Goal: Task Accomplishment & Management: Manage account settings

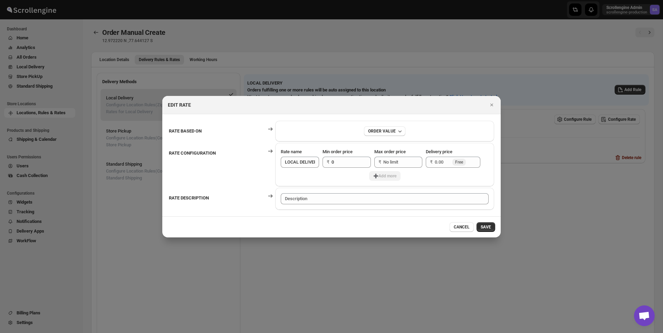
click at [387, 176] on div "➕Add more" at bounding box center [385, 176] width 208 height 10
click at [342, 163] on input "0" at bounding box center [345, 162] width 29 height 11
type input "1"
click at [387, 159] on input "Max order price" at bounding box center [397, 162] width 29 height 11
type input "20"
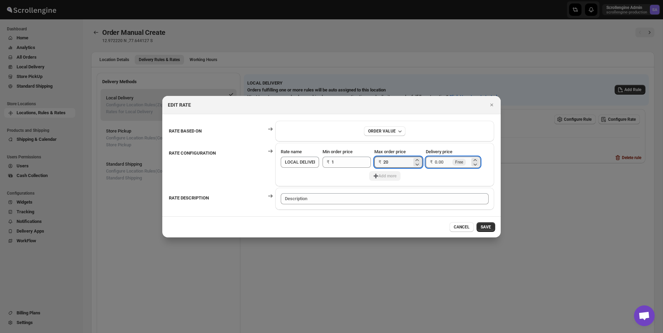
click at [439, 162] on input "Delivery price" at bounding box center [443, 162] width 16 height 11
type input "100"
click at [393, 177] on span "➕Add more" at bounding box center [384, 176] width 23 height 6
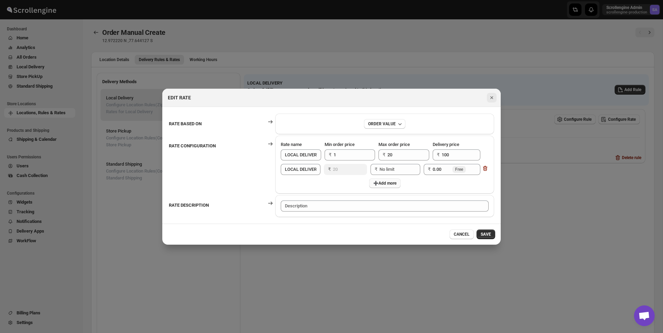
click at [492, 97] on icon "Close" at bounding box center [491, 97] width 7 height 7
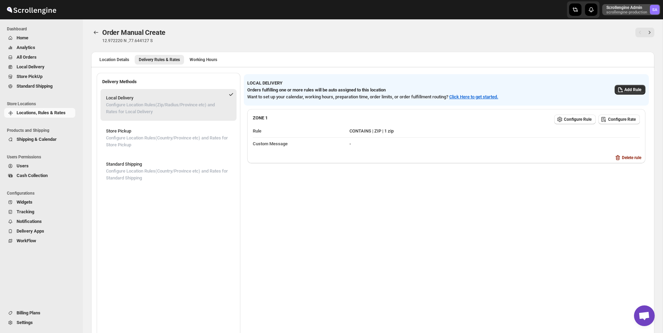
click at [621, 12] on p "scrollengine-production" at bounding box center [626, 12] width 41 height 4
click at [628, 71] on button "Logout" at bounding box center [637, 75] width 41 height 11
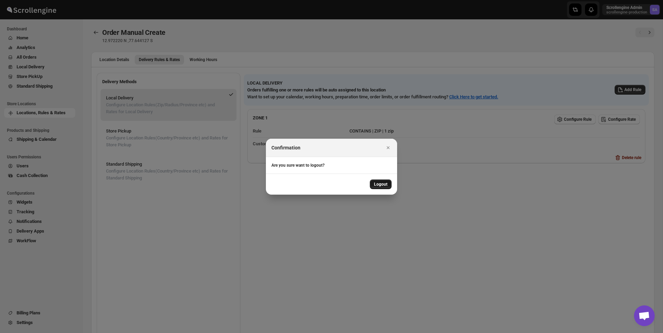
click at [387, 184] on span "Logout" at bounding box center [380, 185] width 13 height 6
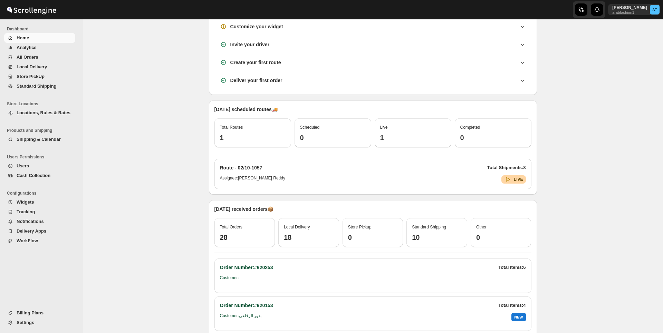
scroll to position [165, 0]
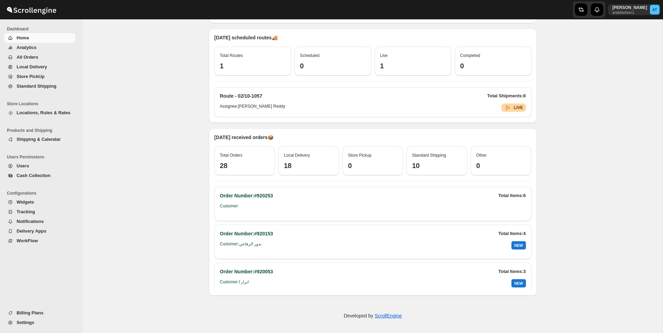
click at [45, 318] on button "Settings" at bounding box center [39, 323] width 71 height 10
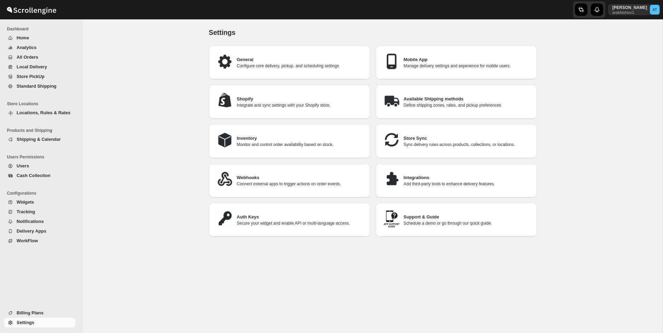
click at [306, 96] on h3 "Shopify" at bounding box center [301, 99] width 128 height 7
select select "SHIPMENT_DELIVERED"
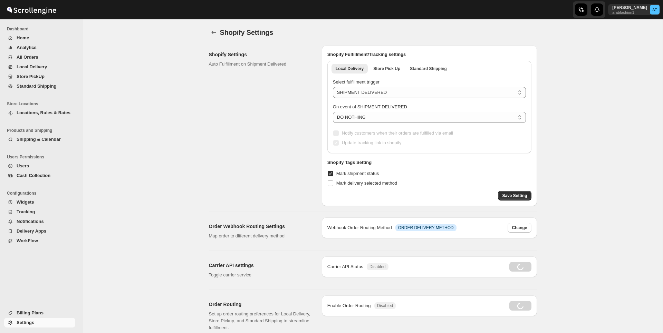
radio input "true"
click at [515, 227] on span "Change" at bounding box center [519, 228] width 15 height 6
select select "contains"
select select "STANDARD_SHIPPING"
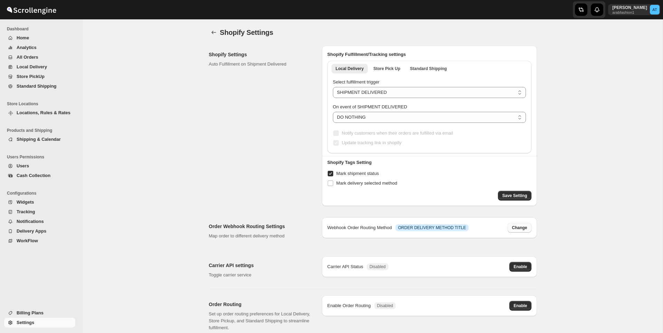
select select "STANDARD_SHIPPING"
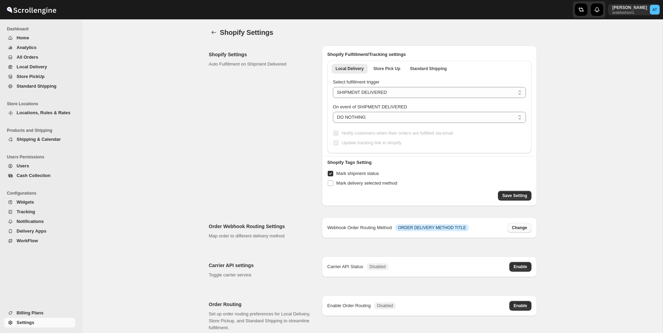
select select "STANDARD_SHIPPING"
select select "contains"
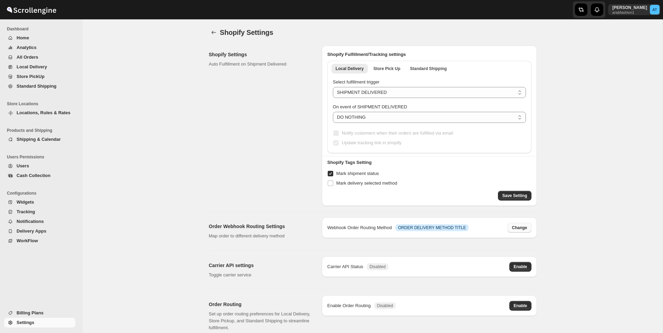
select select "STORE_PICKUP"
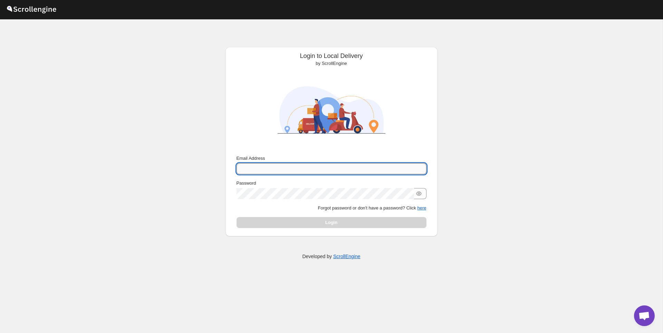
click at [337, 169] on input "Email Address" at bounding box center [331, 168] width 190 height 11
type input "nawneet.sharma@outlook.com"
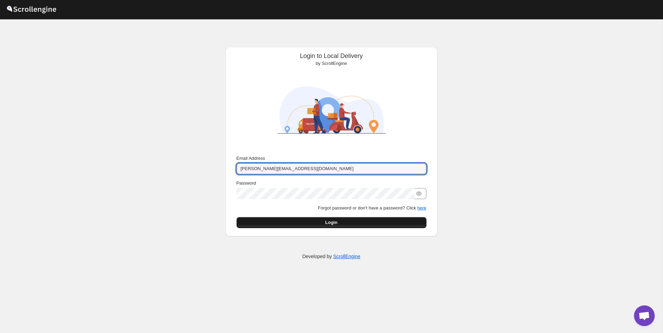
click at [348, 223] on button "Login" at bounding box center [331, 222] width 190 height 11
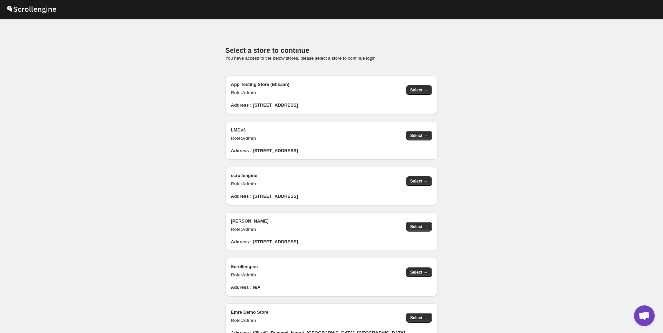
scroll to position [692, 0]
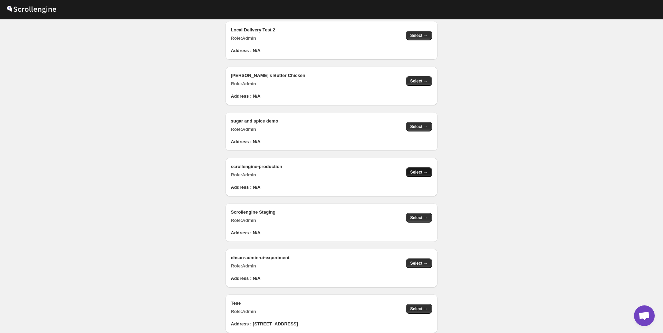
click at [416, 170] on span "Select →" at bounding box center [419, 172] width 18 height 6
